Goal: Task Accomplishment & Management: Manage account settings

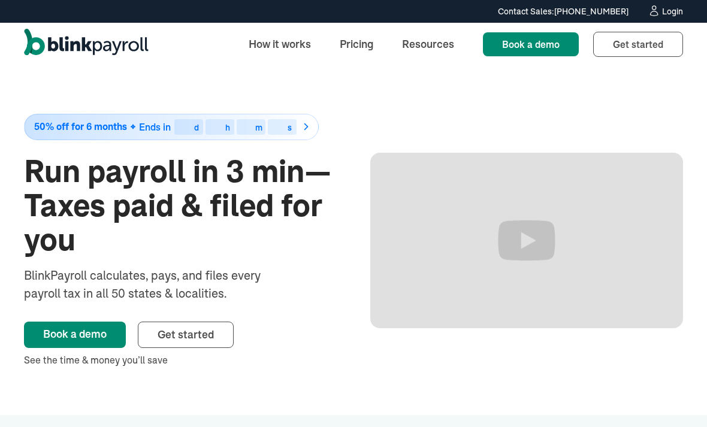
click at [675, 12] on div "Login" at bounding box center [672, 11] width 21 height 8
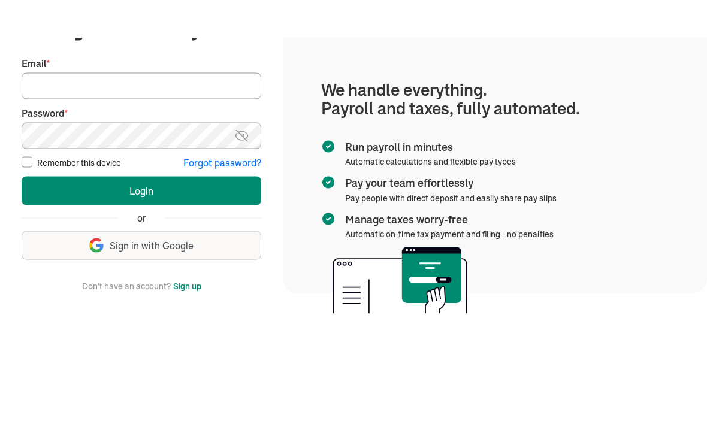
scroll to position [76, 0]
type input "jasmine.sewell@sbfc.me"
click at [141, 215] on button "Login" at bounding box center [142, 229] width 240 height 29
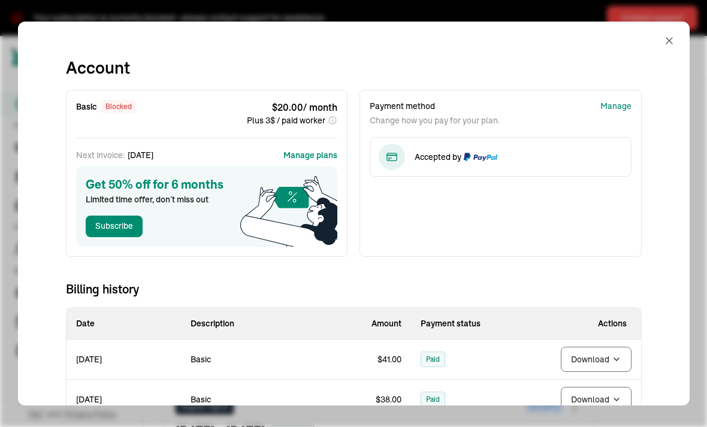
click at [675, 35] on icon "button" at bounding box center [670, 41] width 12 height 12
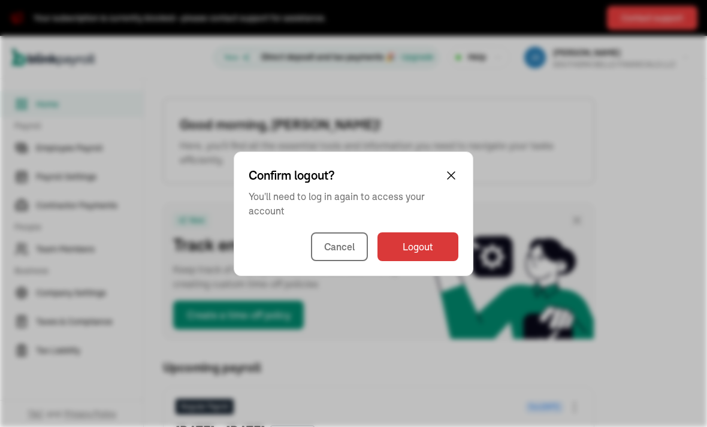
click at [421, 248] on div "New Track employee time-off Keep track of employees’ used and accrued PTO by cr…" at bounding box center [379, 271] width 432 height 137
